Goal: Check status: Check status

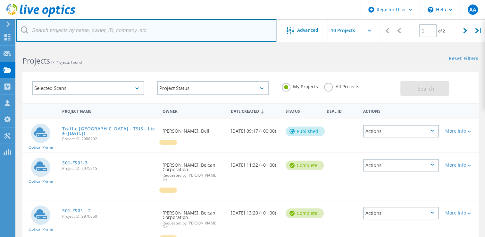
click at [128, 40] on input "text" at bounding box center [146, 30] width 261 height 22
paste input "2927693"
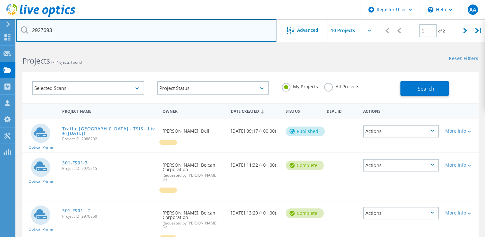
type input "2927693"
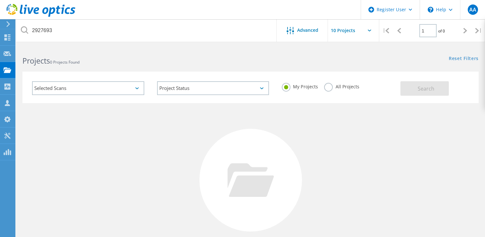
click at [338, 83] on label "All Projects" at bounding box center [341, 86] width 35 height 6
click at [0, 0] on input "All Projects" at bounding box center [0, 0] width 0 height 0
click at [424, 85] on span "Search" at bounding box center [426, 88] width 17 height 7
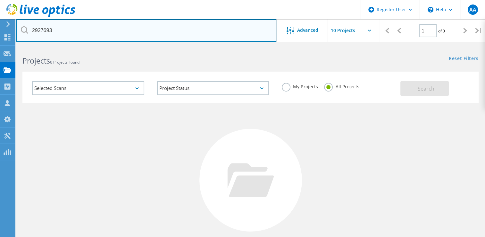
click at [159, 40] on input "2927693" at bounding box center [146, 30] width 261 height 22
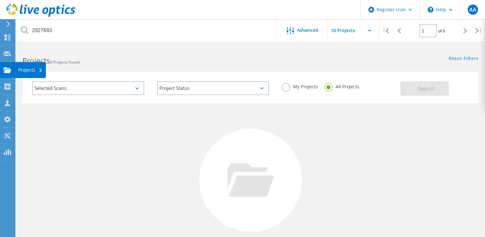
click at [10, 67] on icon at bounding box center [8, 70] width 8 height 6
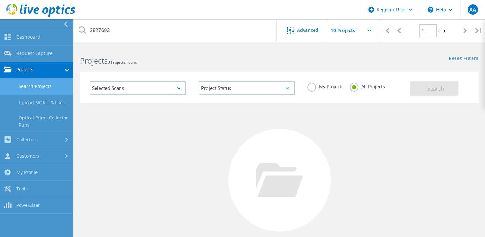
click at [51, 89] on link "Search Projects" at bounding box center [36, 86] width 73 height 16
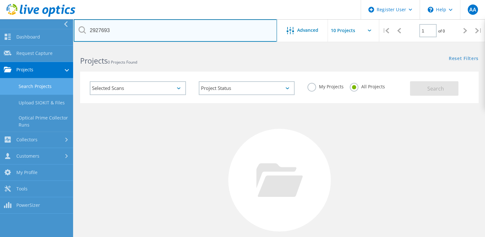
click at [208, 40] on input "2927693" at bounding box center [175, 30] width 203 height 22
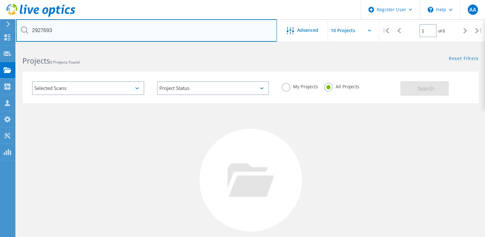
click at [208, 40] on input "2927693" at bounding box center [146, 30] width 261 height 22
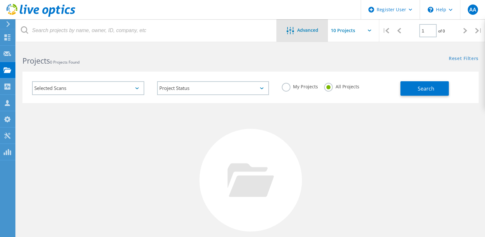
click at [305, 28] on span "Advanced" at bounding box center [307, 30] width 21 height 4
